Goal: Information Seeking & Learning: Learn about a topic

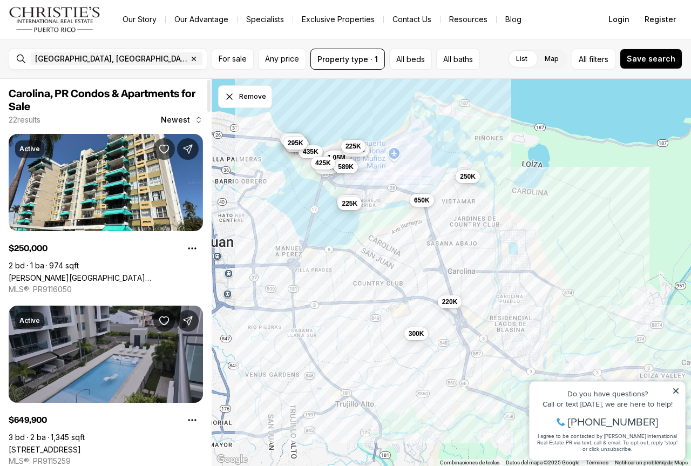
click at [81, 445] on link "[STREET_ADDRESS]" at bounding box center [45, 449] width 72 height 9
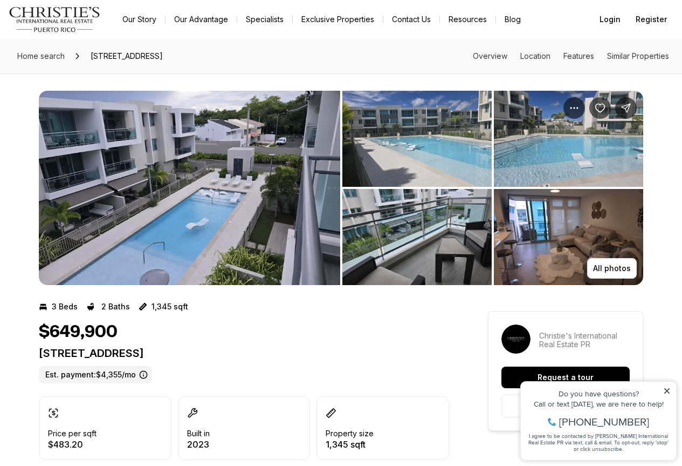
click at [229, 228] on img "View image gallery" at bounding box center [190, 188] width 302 height 194
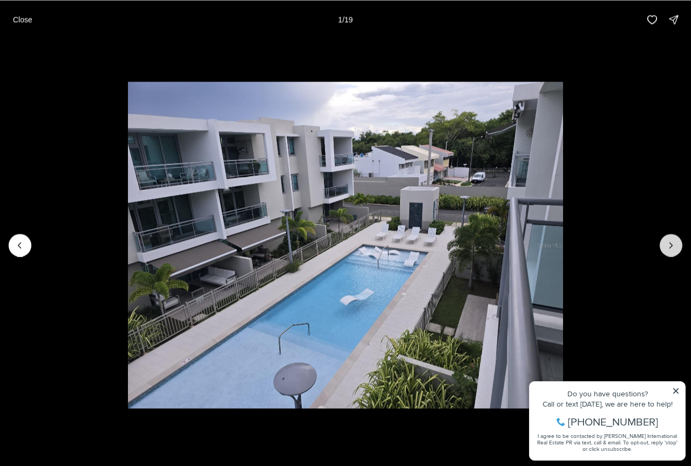
click at [671, 247] on icon "Next slide" at bounding box center [670, 244] width 3 height 5
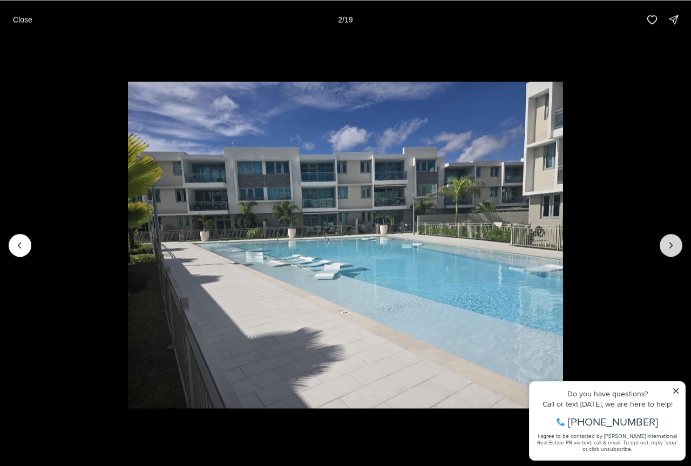
click at [671, 247] on icon "Next slide" at bounding box center [670, 244] width 3 height 5
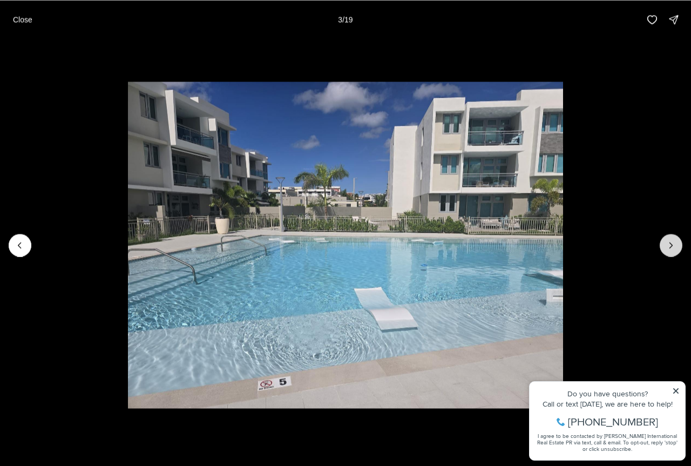
click at [671, 247] on icon "Next slide" at bounding box center [670, 244] width 3 height 5
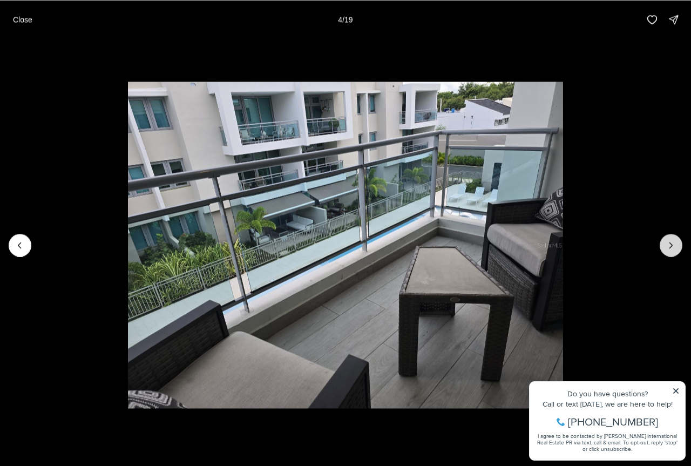
click at [671, 247] on icon "Next slide" at bounding box center [670, 244] width 3 height 5
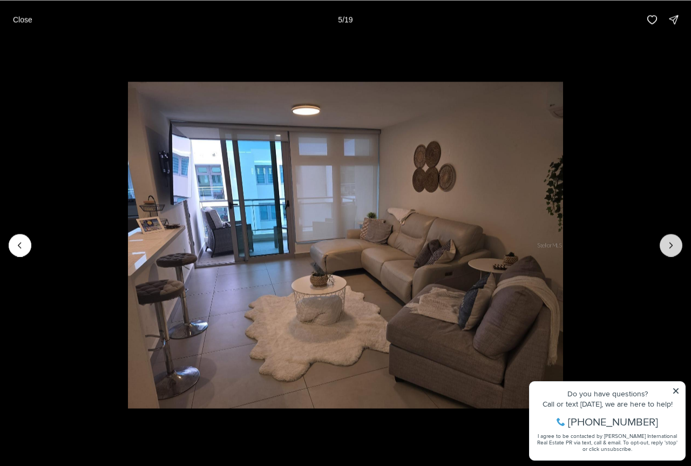
click at [671, 247] on icon "Next slide" at bounding box center [670, 244] width 3 height 5
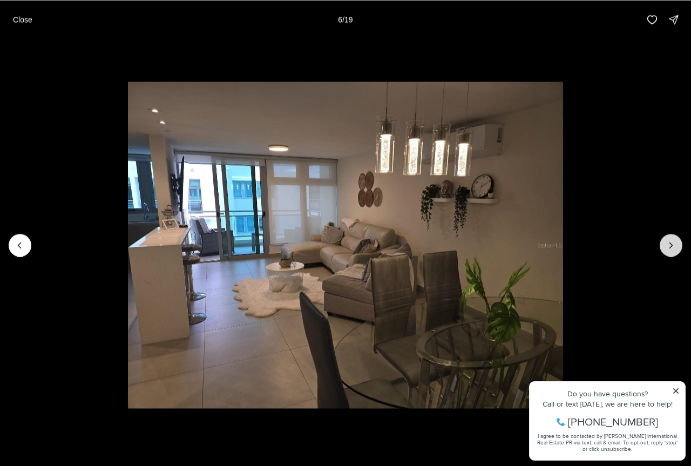
click at [671, 247] on icon "Next slide" at bounding box center [670, 244] width 3 height 5
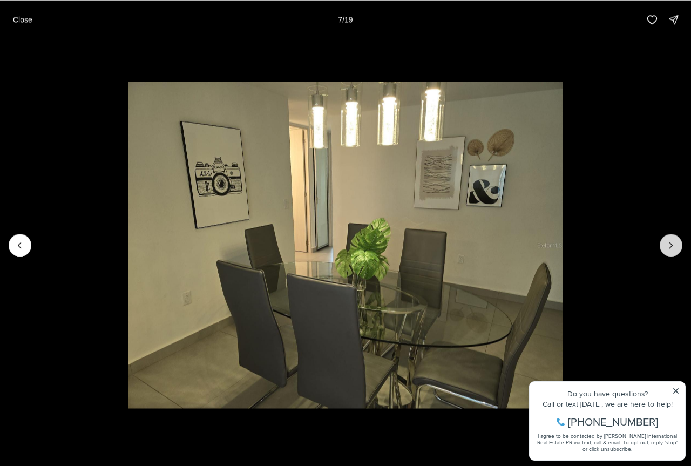
click at [671, 247] on icon "Next slide" at bounding box center [670, 244] width 3 height 5
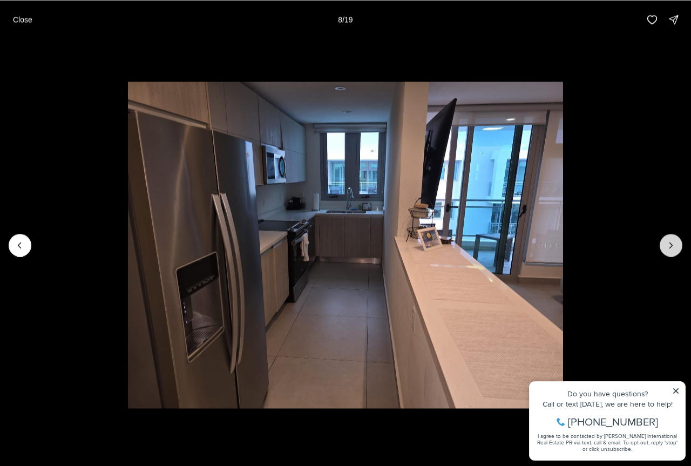
click at [671, 247] on icon "Next slide" at bounding box center [670, 244] width 3 height 5
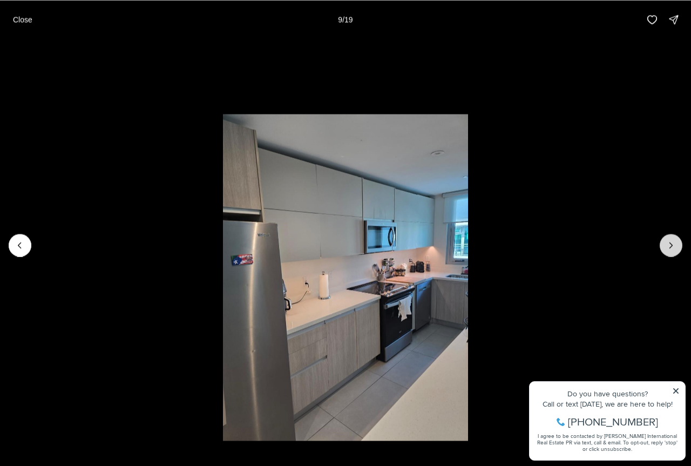
click at [671, 247] on icon "Next slide" at bounding box center [670, 244] width 3 height 5
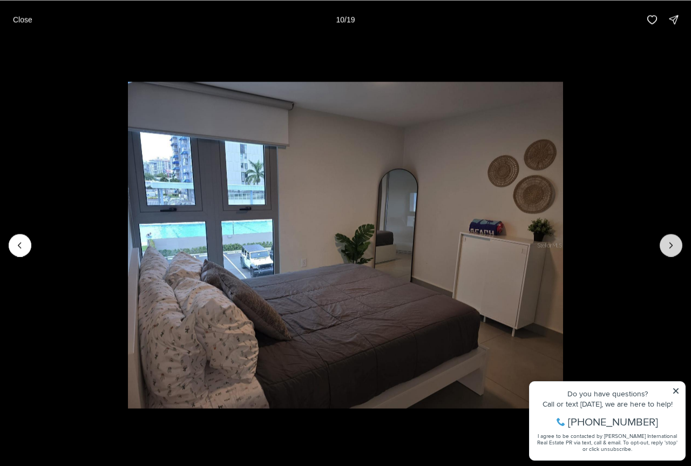
click at [671, 247] on icon "Next slide" at bounding box center [670, 244] width 3 height 5
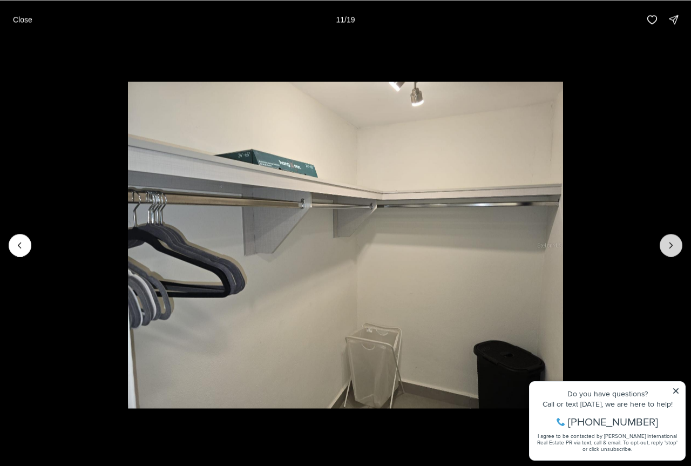
click at [671, 247] on icon "Next slide" at bounding box center [670, 244] width 3 height 5
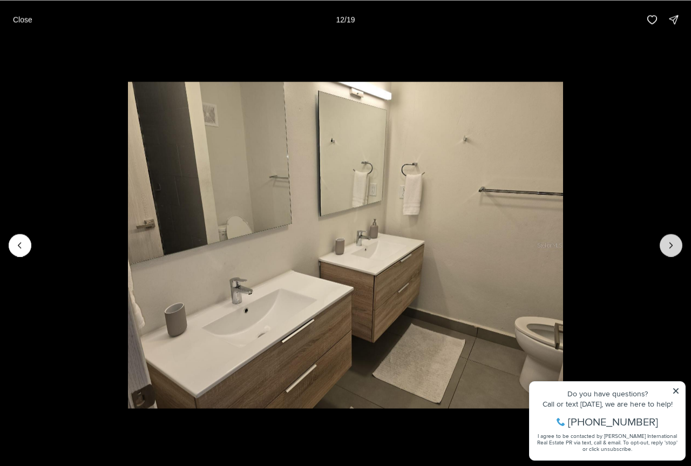
click at [671, 247] on icon "Next slide" at bounding box center [670, 244] width 3 height 5
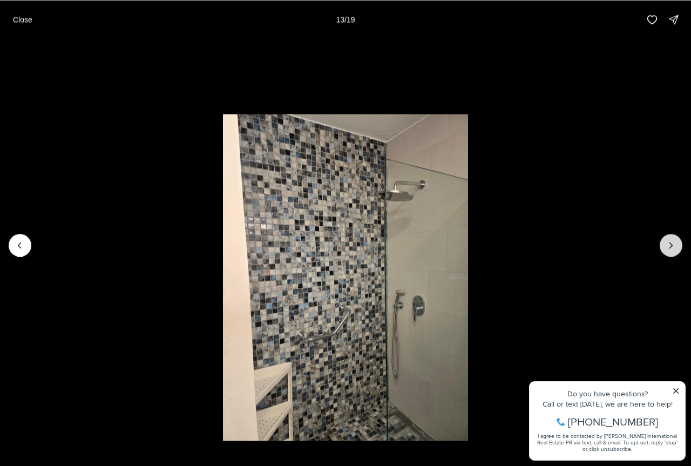
click at [671, 247] on icon "Next slide" at bounding box center [670, 244] width 3 height 5
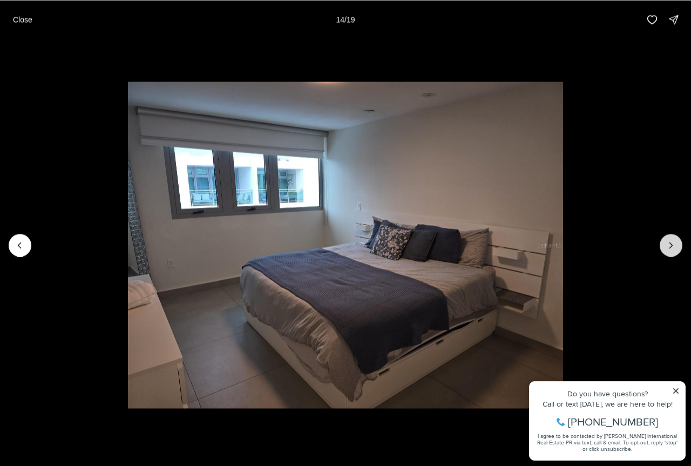
click at [671, 247] on icon "Next slide" at bounding box center [670, 244] width 3 height 5
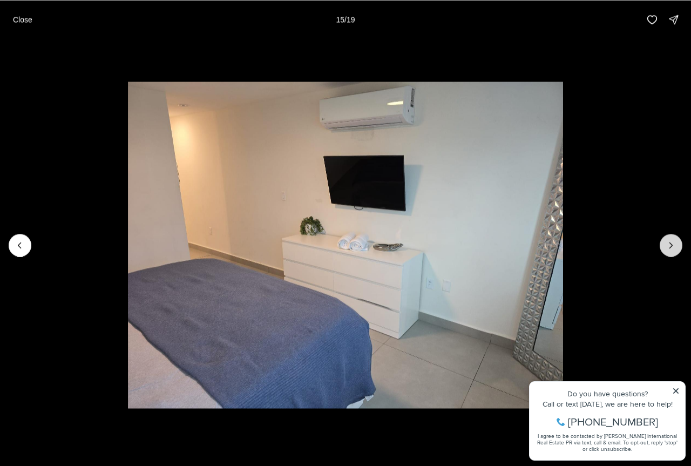
click at [671, 247] on icon "Next slide" at bounding box center [670, 244] width 3 height 5
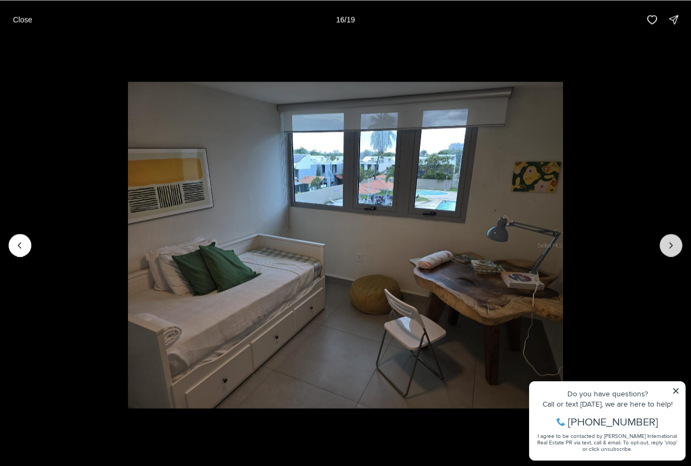
click at [671, 247] on icon "Next slide" at bounding box center [670, 244] width 3 height 5
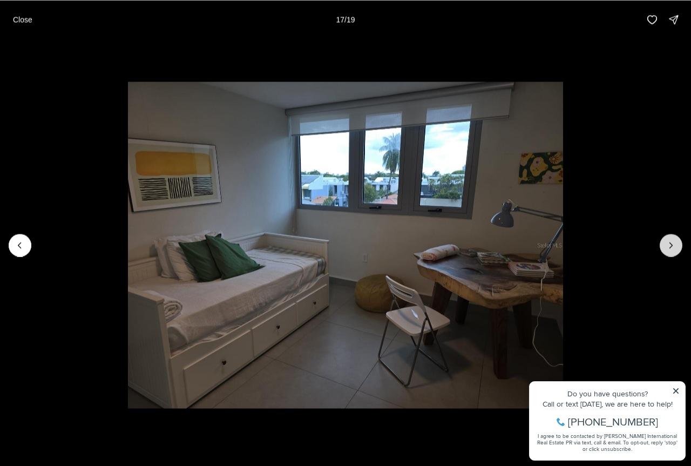
click at [671, 247] on icon "Next slide" at bounding box center [670, 244] width 3 height 5
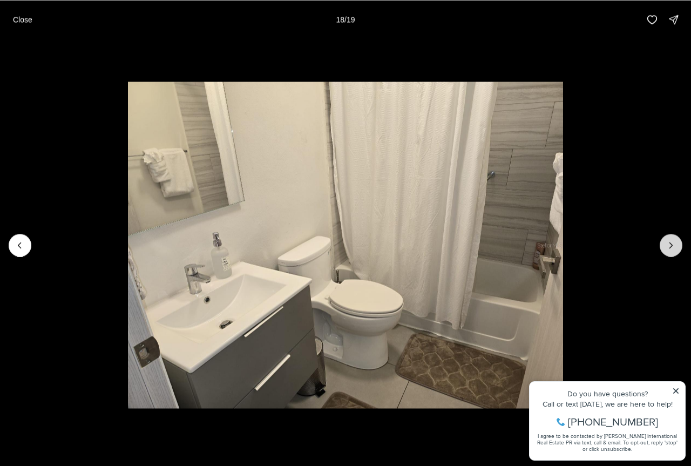
click at [671, 247] on icon "Next slide" at bounding box center [670, 244] width 3 height 5
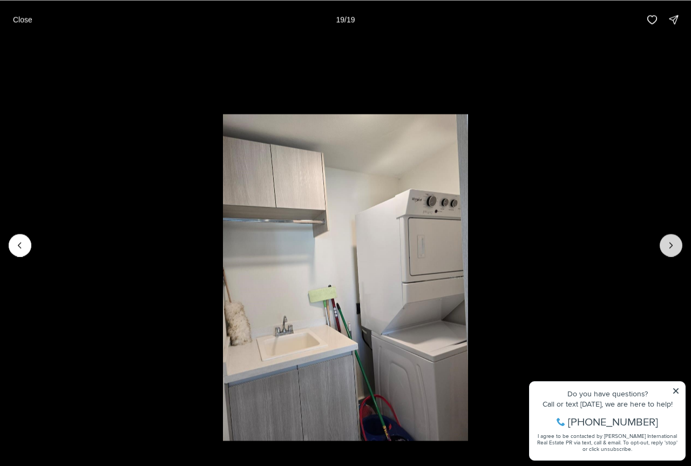
click at [671, 247] on div at bounding box center [670, 245] width 23 height 23
click at [22, 23] on p "Close" at bounding box center [22, 19] width 19 height 9
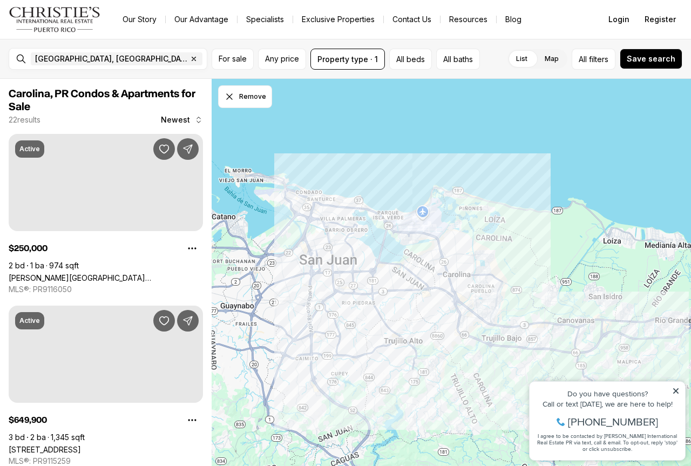
click at [678, 392] on icon at bounding box center [676, 391] width 8 height 8
